Goal: Transaction & Acquisition: Purchase product/service

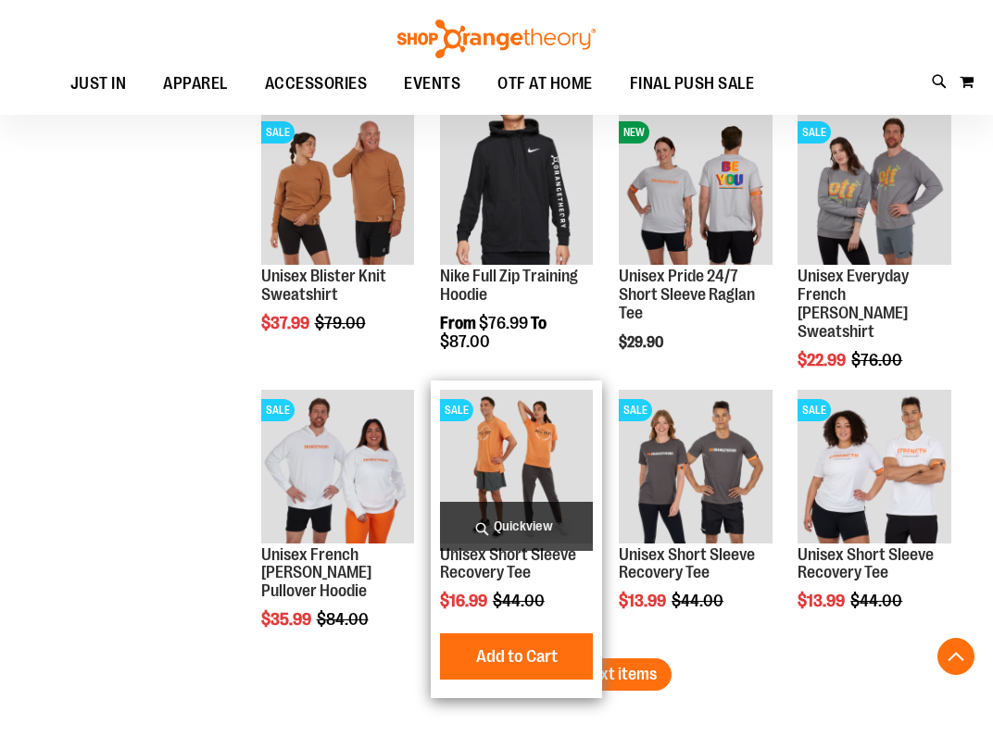
scroll to position [4710, 0]
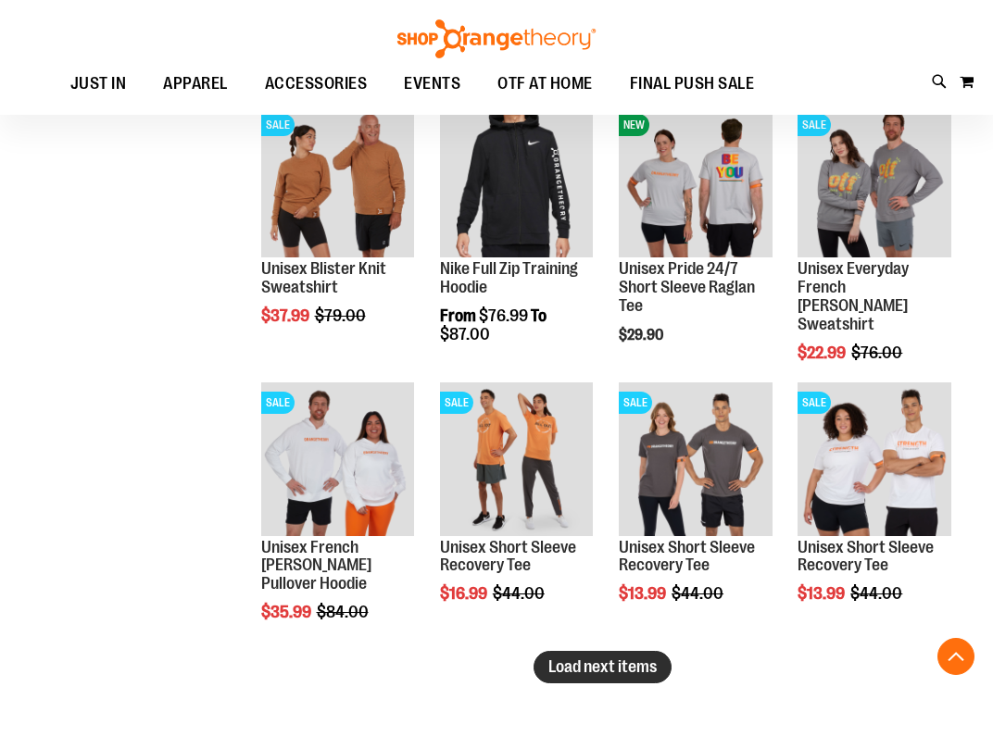
click at [628, 661] on span "Load next items" at bounding box center [602, 666] width 108 height 19
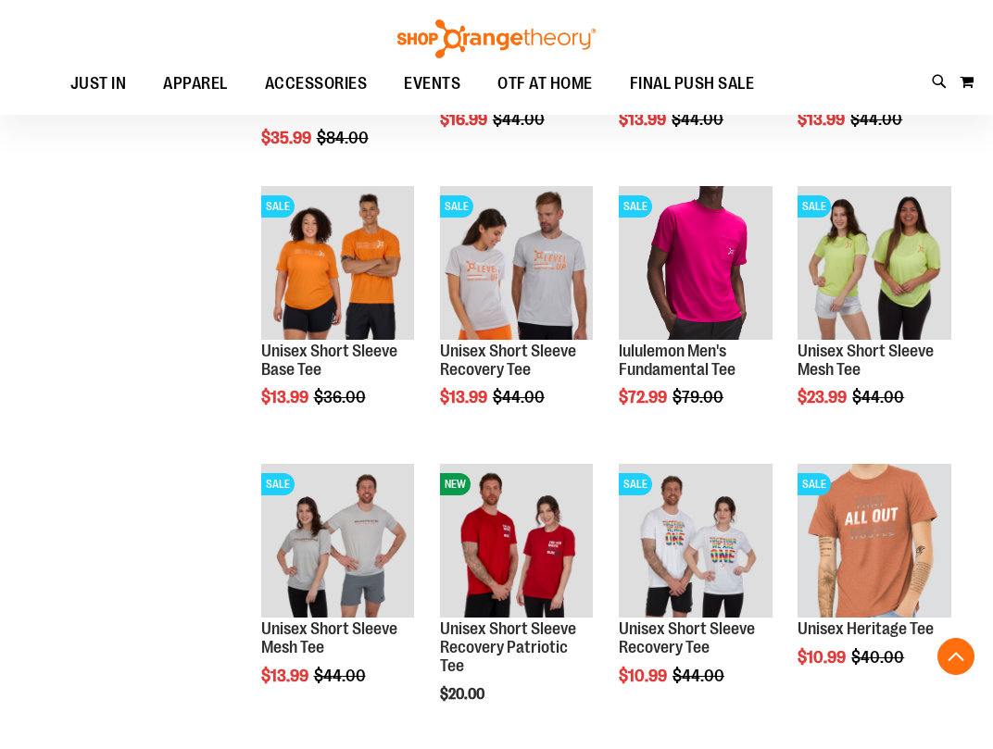
scroll to position [5233, 0]
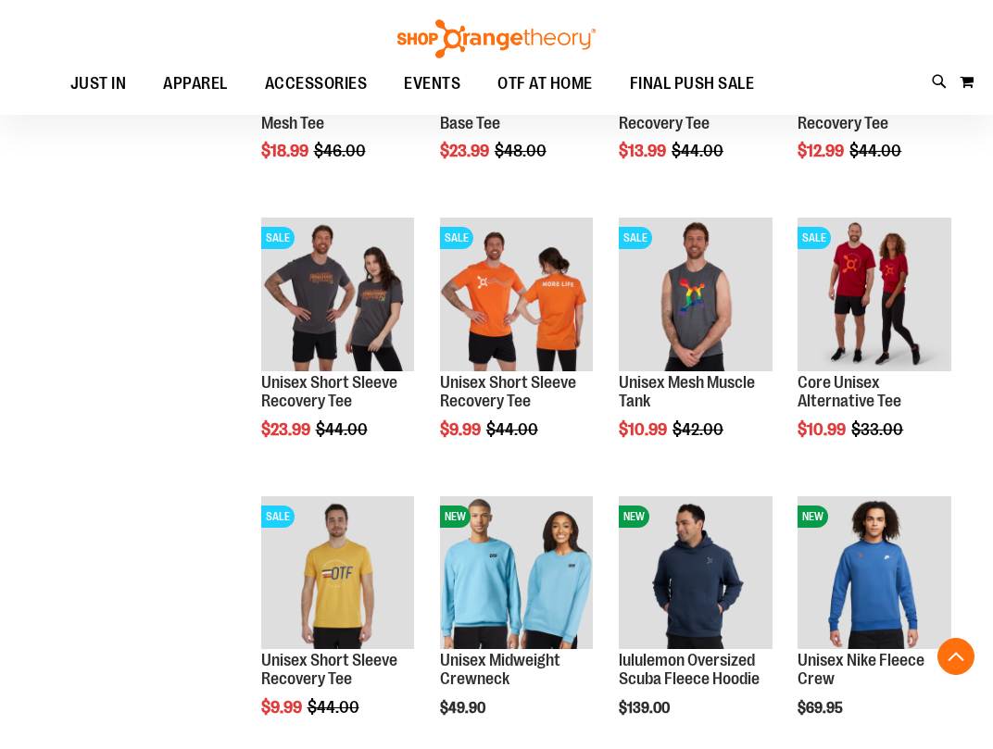
scroll to position [1811, 0]
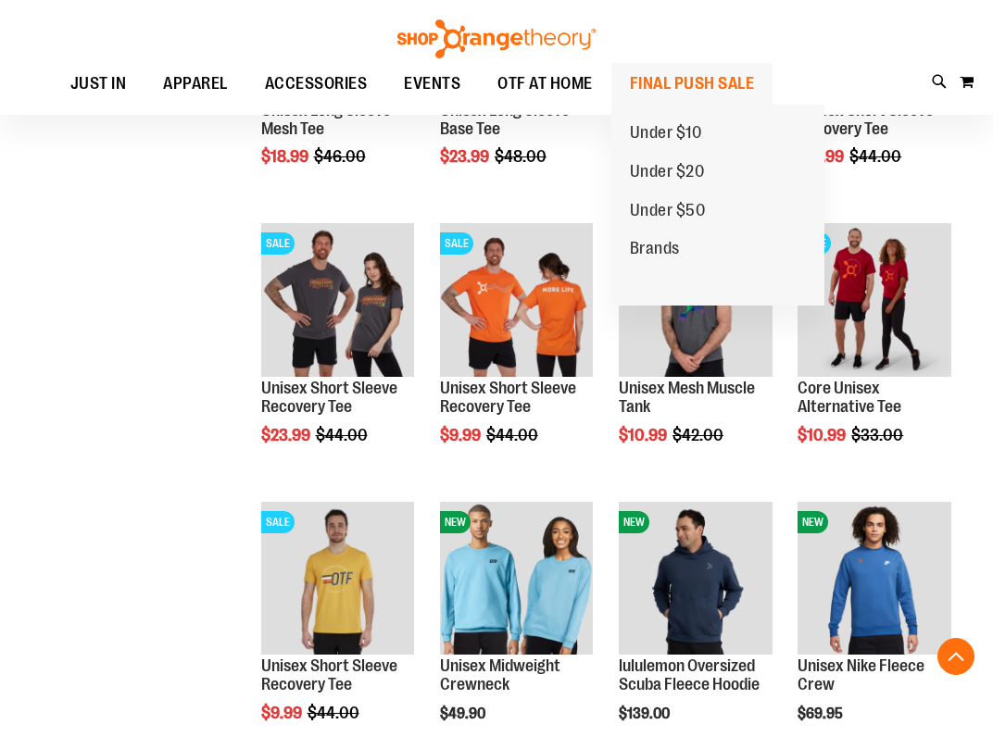
click at [683, 81] on span "FINAL PUSH SALE" at bounding box center [692, 84] width 125 height 42
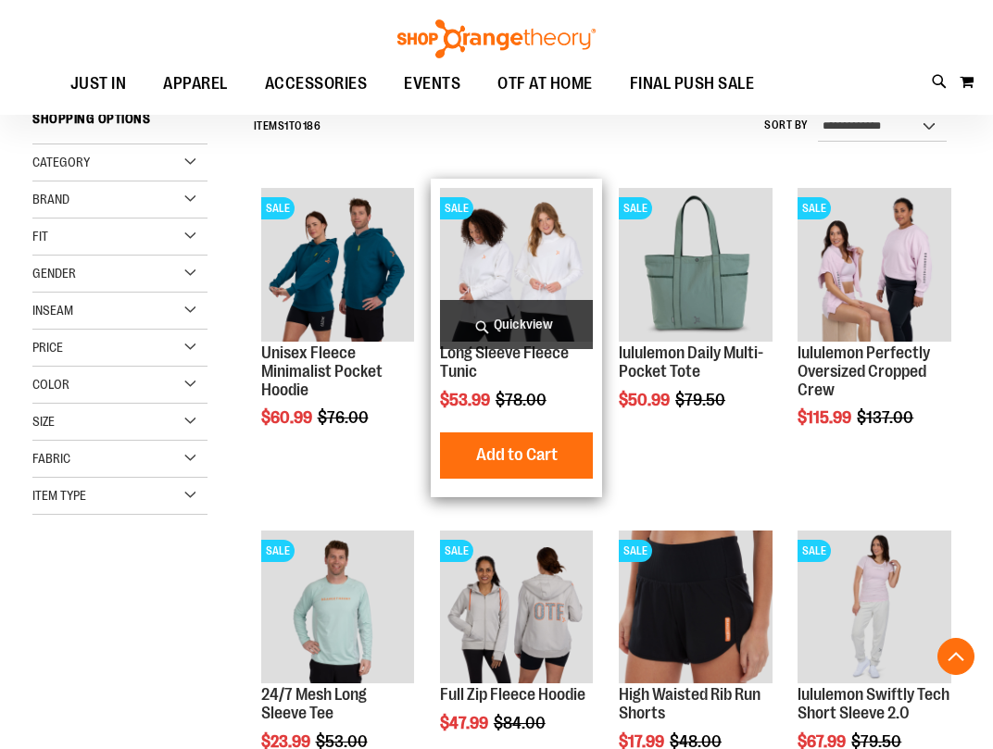
scroll to position [130, 0]
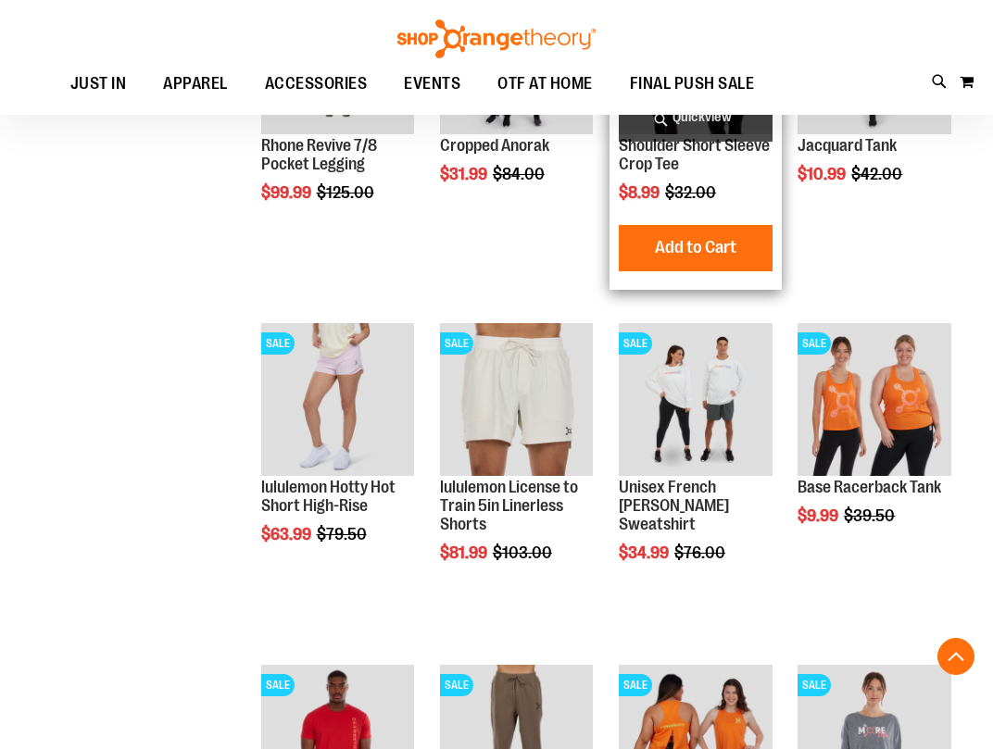
scroll to position [1812, 0]
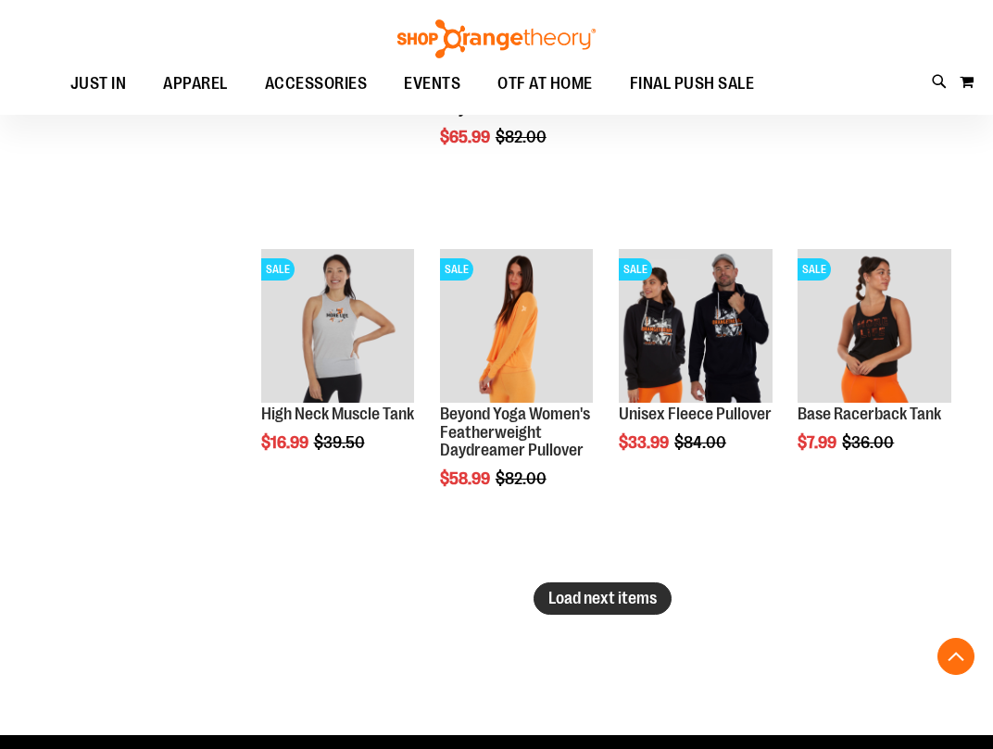
scroll to position [2850, 0]
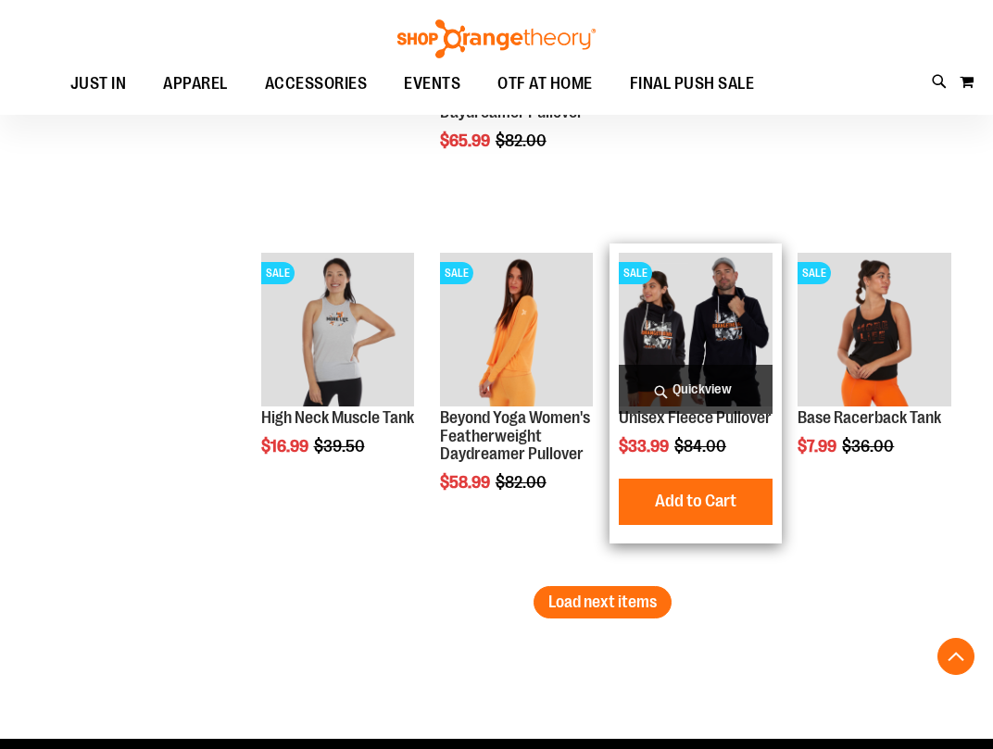
click at [679, 386] on span "Quickview" at bounding box center [696, 389] width 154 height 49
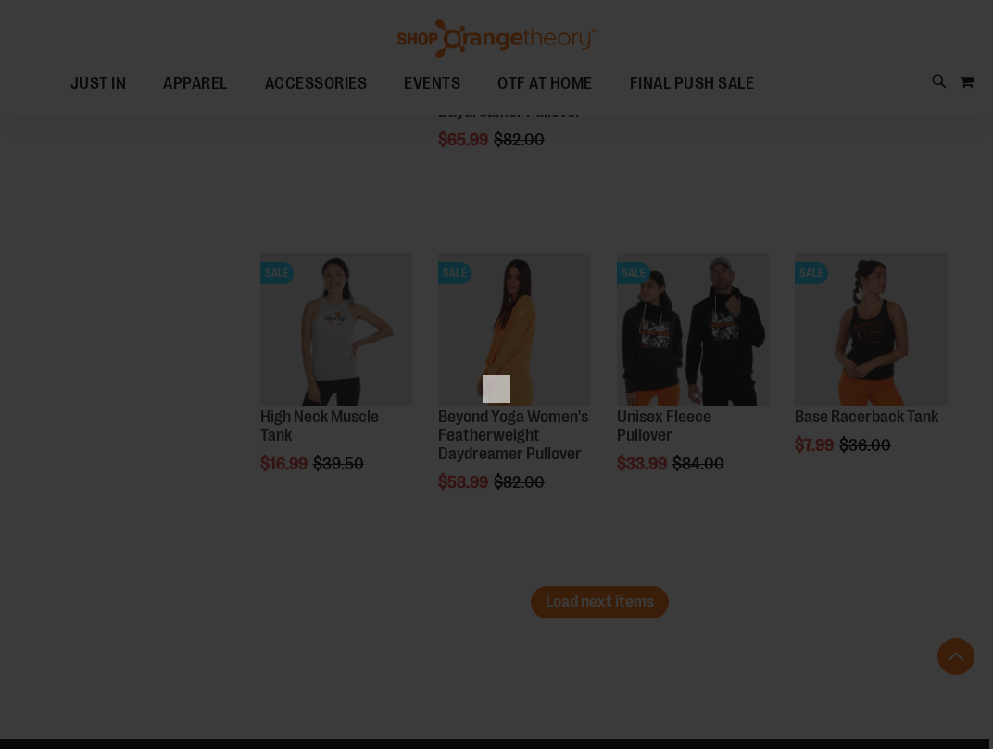
scroll to position [0, 0]
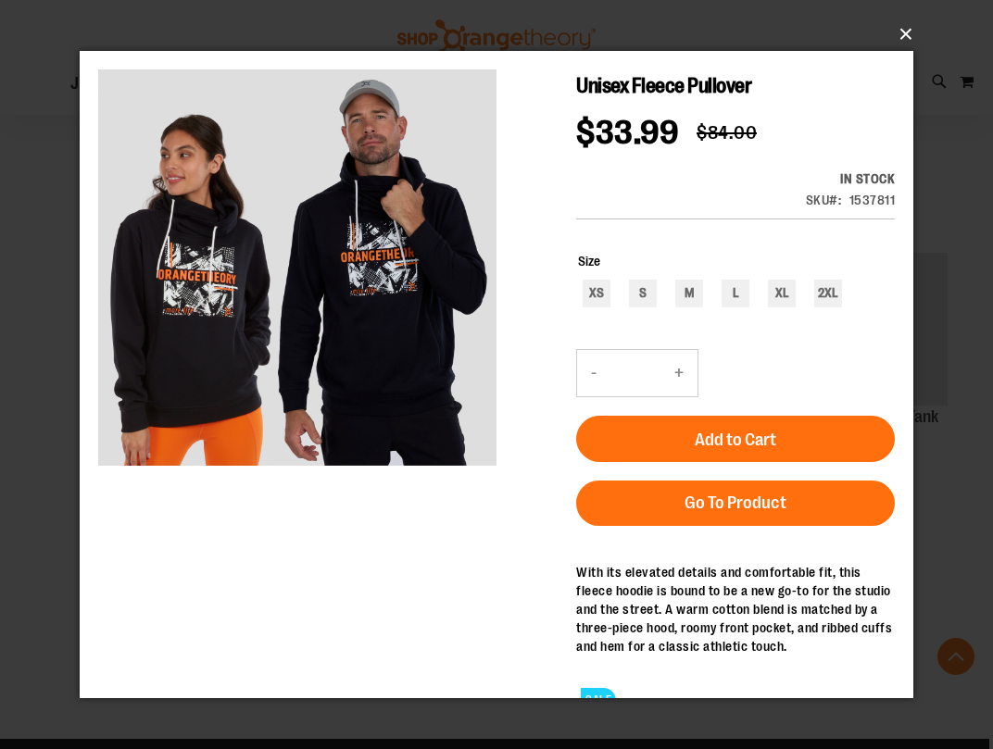
click at [898, 42] on button "×" at bounding box center [501, 34] width 833 height 41
